Goal: Task Accomplishment & Management: Complete application form

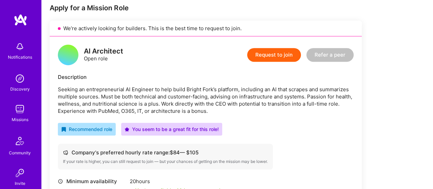
scroll to position [111, 0]
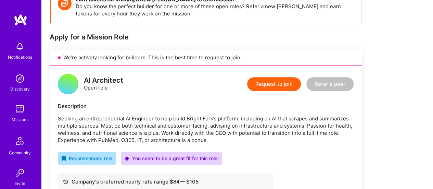
click at [275, 85] on button "Request to join" at bounding box center [274, 84] width 54 height 14
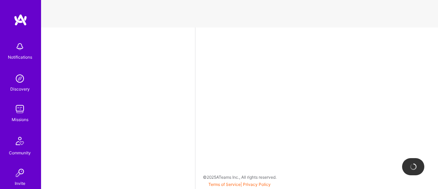
select select "US"
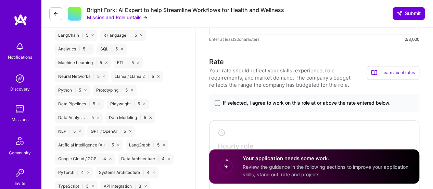
scroll to position [448, 0]
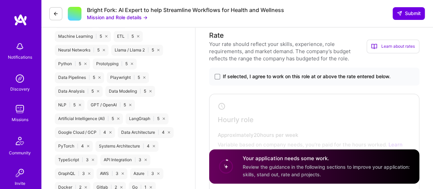
click at [220, 76] on label "If selected, I agree to work on this role at or above the rate entered below." at bounding box center [314, 76] width 199 height 7
click at [0, 0] on input "If selected, I agree to work on this role at or above the rate entered below." at bounding box center [0, 0] width 0 height 0
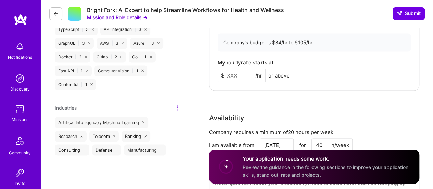
scroll to position [583, 0]
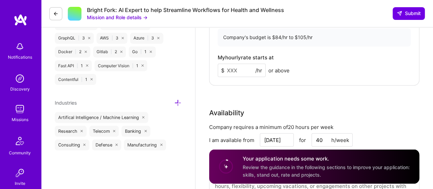
click at [229, 70] on input at bounding box center [242, 69] width 48 height 13
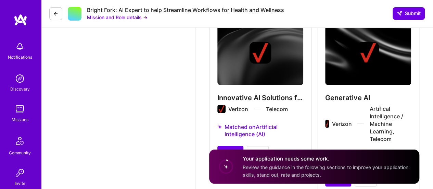
scroll to position [963, 0]
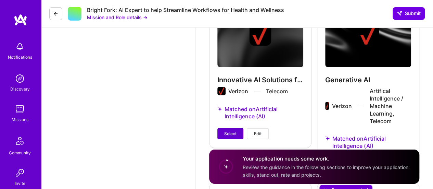
type input "105"
click at [232, 133] on span "Select" at bounding box center [230, 133] width 12 height 6
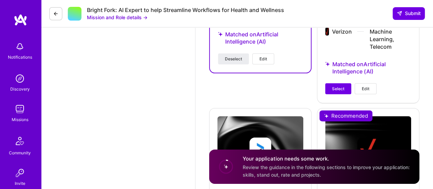
scroll to position [1042, 0]
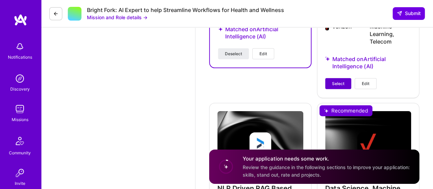
click at [333, 80] on span "Select" at bounding box center [338, 83] width 12 height 6
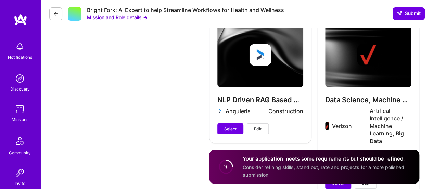
scroll to position [1144, 0]
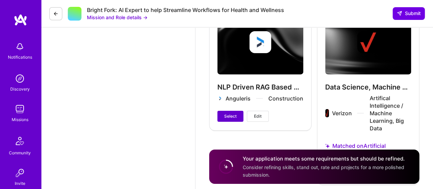
click at [234, 115] on span "Select" at bounding box center [230, 116] width 12 height 6
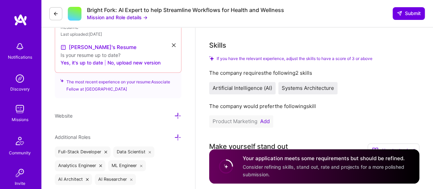
scroll to position [276, 0]
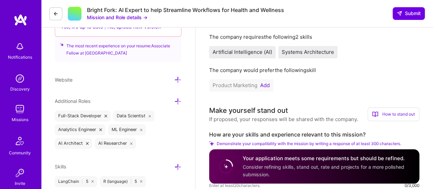
click at [265, 85] on button "Add" at bounding box center [265, 84] width 10 height 5
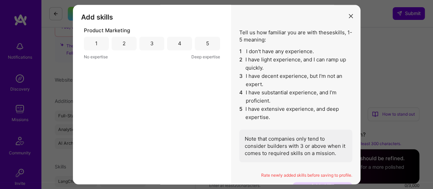
click at [120, 42] on div "2" at bounding box center [124, 44] width 25 height 14
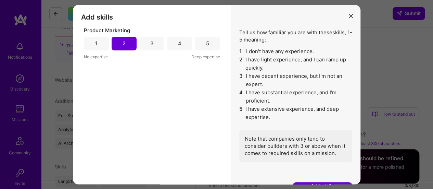
scroll to position [5, 0]
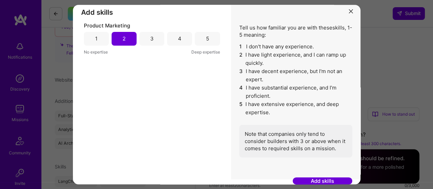
click at [315, 179] on button "Add skills" at bounding box center [323, 180] width 60 height 7
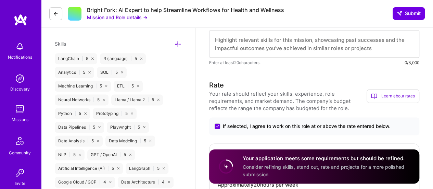
scroll to position [377, 0]
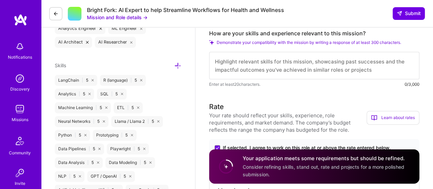
click at [305, 61] on textarea at bounding box center [314, 65] width 210 height 27
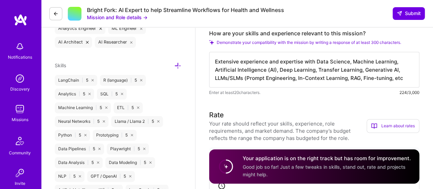
click at [362, 69] on textarea "Extensive experience and expertise with Data Science, Machine Learning, Artific…" at bounding box center [314, 70] width 210 height 36
click at [404, 76] on textarea "Extensive experience and expertise with Data Science, Machine Learning, Artific…" at bounding box center [314, 70] width 210 height 36
click at [362, 67] on textarea "Extensive experience and expertise with Data Science, Machine Learning, Artific…" at bounding box center [314, 70] width 210 height 36
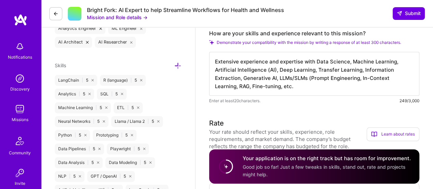
click at [325, 85] on textarea "Extensive experience and expertise with Data Science, Machine Learning, Artific…" at bounding box center [314, 74] width 210 height 44
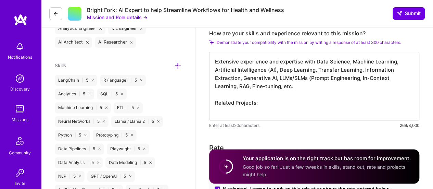
paste textarea "4. Extractive/Abstractive Summarization of Call Transcripts without fine-tuning…"
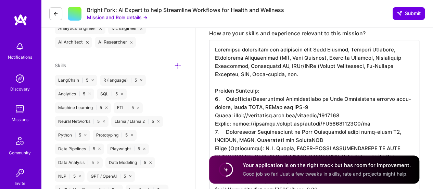
scroll to position [437, 0]
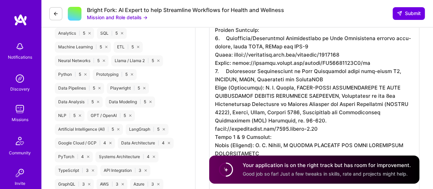
click at [218, 39] on textarea at bounding box center [314, 87] width 210 height 216
drag, startPoint x: 217, startPoint y: 70, endPoint x: 232, endPoint y: 61, distance: 17.0
click at [218, 70] on textarea at bounding box center [314, 87] width 210 height 216
click at [226, 69] on textarea at bounding box center [314, 87] width 210 height 216
drag, startPoint x: 225, startPoint y: 37, endPoint x: 235, endPoint y: 37, distance: 10.3
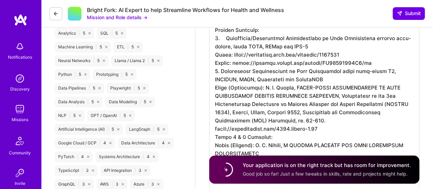
click at [228, 37] on textarea at bounding box center [314, 87] width 210 height 216
drag, startPoint x: 278, startPoint y: 28, endPoint x: 255, endPoint y: 37, distance: 24.6
click at [276, 30] on textarea at bounding box center [314, 87] width 210 height 216
drag, startPoint x: 225, startPoint y: 38, endPoint x: 248, endPoint y: 39, distance: 23.3
click at [229, 38] on textarea at bounding box center [314, 87] width 210 height 216
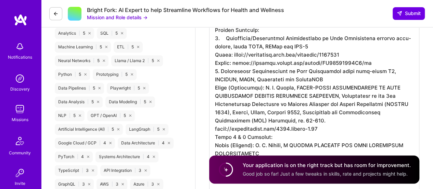
click at [249, 39] on textarea at bounding box center [314, 87] width 210 height 216
click at [226, 38] on textarea at bounding box center [314, 87] width 210 height 216
drag, startPoint x: 432, startPoint y: 69, endPoint x: 432, endPoint y: 74, distance: 4.4
drag, startPoint x: 216, startPoint y: 136, endPoint x: 277, endPoint y: 134, distance: 60.6
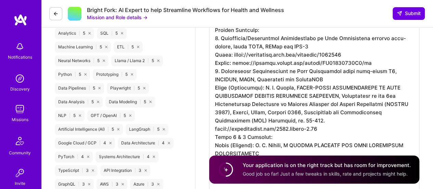
click at [277, 134] on textarea at bounding box center [314, 87] width 210 height 216
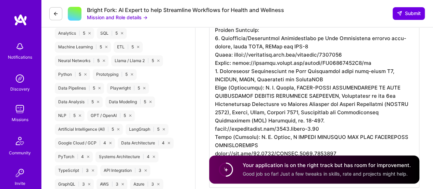
scroll to position [484, 0]
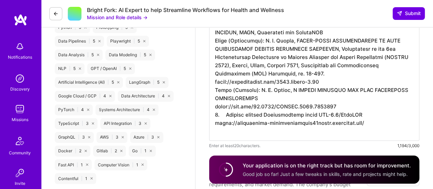
click at [218, 115] on textarea at bounding box center [314, 36] width 210 height 208
drag, startPoint x: 226, startPoint y: 113, endPoint x: 278, endPoint y: 108, distance: 52.3
click at [229, 113] on textarea at bounding box center [314, 36] width 210 height 208
click at [281, 106] on textarea at bounding box center [314, 36] width 210 height 208
click at [225, 114] on textarea at bounding box center [314, 36] width 210 height 208
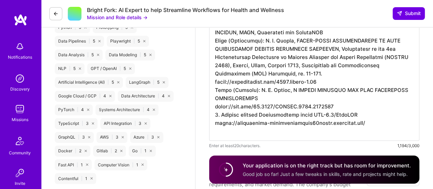
click at [376, 122] on textarea at bounding box center [314, 36] width 210 height 208
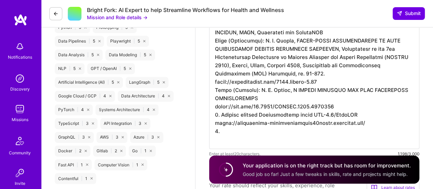
paste textarea "10. Text Summarization of scientific content from “AllenAI/SciTLDR” dataset usi…"
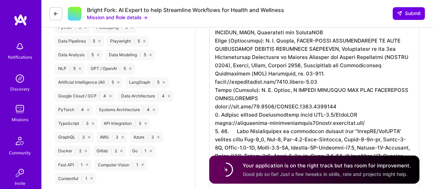
click at [238, 129] on textarea at bounding box center [314, 60] width 210 height 257
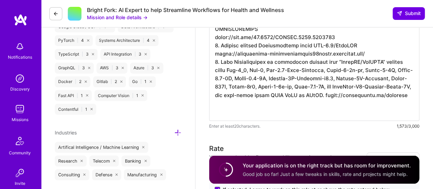
scroll to position [558, 0]
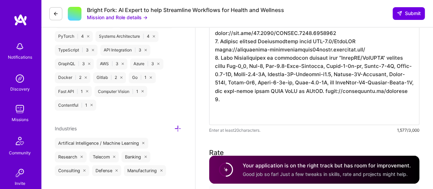
paste textarea "8. Text Summarizations, Named Entity Recognition and Question-answering using L…"
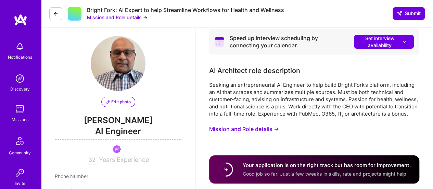
scroll to position [0, 0]
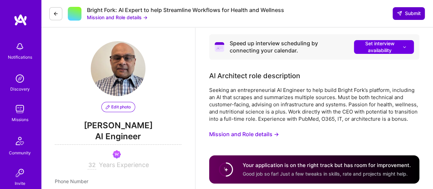
type textarea "Extensive experience and expertise with Data Science, Machine Learning, Artific…"
click at [413, 10] on span "Submit" at bounding box center [409, 13] width 24 height 7
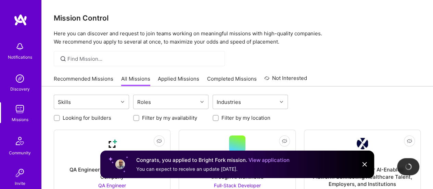
click at [180, 80] on link "Applied Missions" at bounding box center [178, 80] width 41 height 11
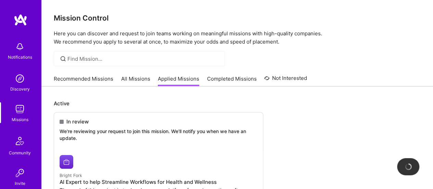
click at [75, 77] on link "Recommended Missions" at bounding box center [84, 80] width 60 height 11
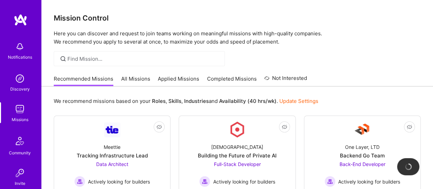
click at [132, 79] on link "All Missions" at bounding box center [135, 80] width 29 height 11
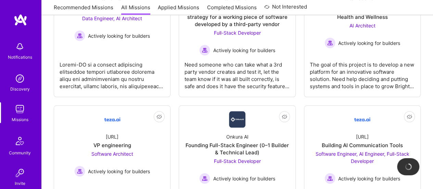
scroll to position [246, 0]
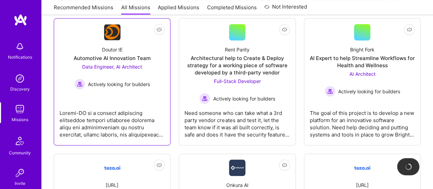
click at [96, 61] on div "Automotive AI Innovation Team" at bounding box center [112, 57] width 77 height 7
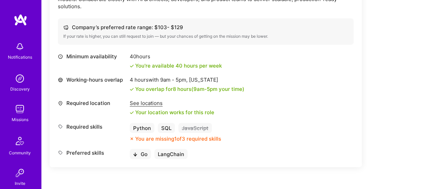
scroll to position [525, 0]
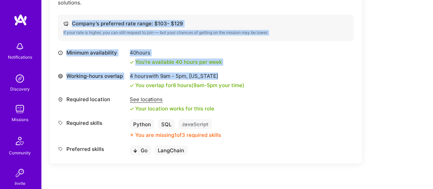
drag, startPoint x: 423, startPoint y: 71, endPoint x: 432, endPoint y: 5, distance: 65.9
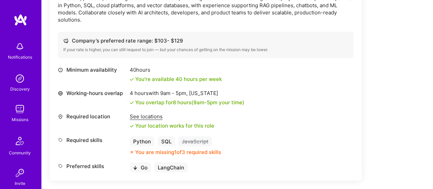
scroll to position [510, 0]
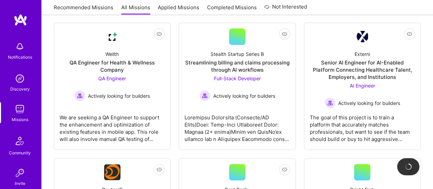
scroll to position [93, 0]
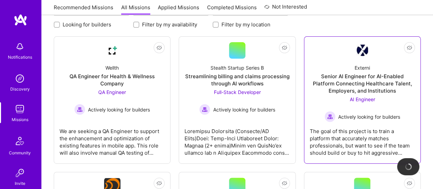
click at [373, 77] on div "Senior AI Engineer for AI-Enabled Platform Connecting Healthcare Talent, Employ…" at bounding box center [362, 84] width 105 height 22
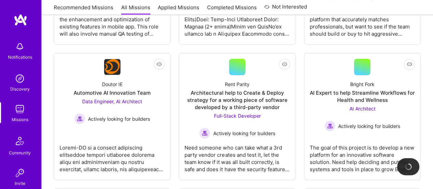
scroll to position [250, 0]
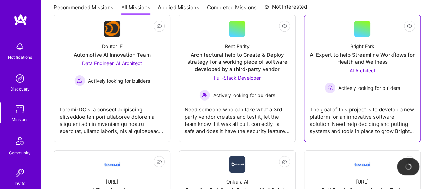
click at [372, 57] on div "AI Expert to help Streamline Workflows for Health and Wellness" at bounding box center [362, 58] width 105 height 14
